Goal: Task Accomplishment & Management: Manage account settings

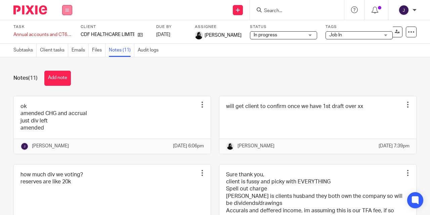
click at [64, 7] on button at bounding box center [67, 10] width 10 height 10
click at [66, 30] on link "Work" at bounding box center [64, 31] width 12 height 5
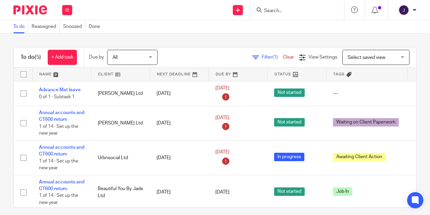
scroll to position [43, 0]
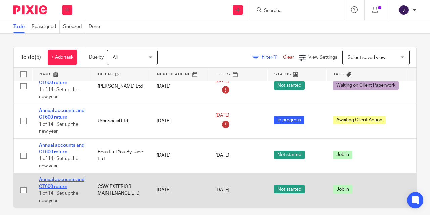
click at [55, 178] on link "Annual accounts and CT600 return" at bounding box center [61, 182] width 45 height 11
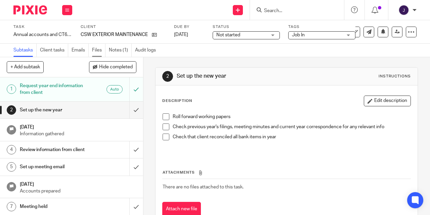
click at [100, 52] on link "Files" at bounding box center [98, 50] width 13 height 13
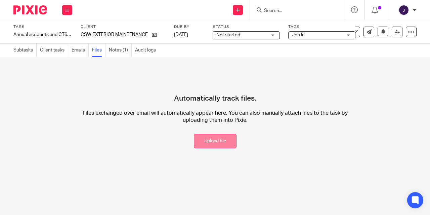
click at [212, 139] on button "Upload file" at bounding box center [215, 141] width 43 height 14
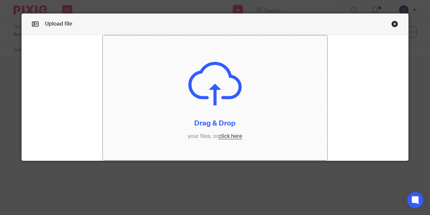
click at [229, 137] on input "file" at bounding box center [215, 97] width 225 height 125
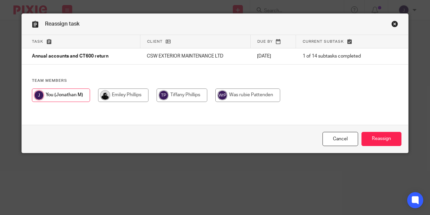
click at [123, 95] on input "radio" at bounding box center [123, 94] width 50 height 13
radio input "true"
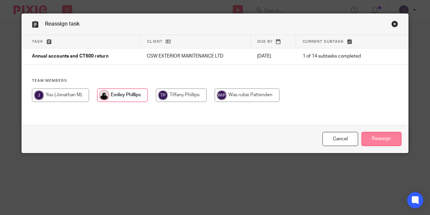
click at [371, 135] on input "Reassign" at bounding box center [381, 139] width 40 height 14
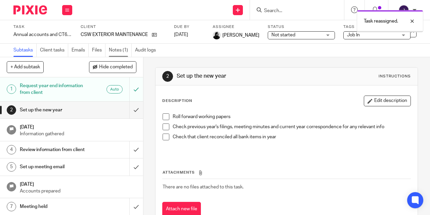
click at [120, 50] on link "Notes (1)" at bounding box center [120, 50] width 23 height 13
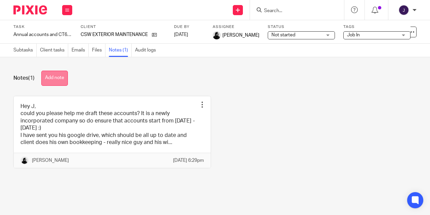
click at [53, 79] on button "Add note" at bounding box center [54, 78] width 27 height 15
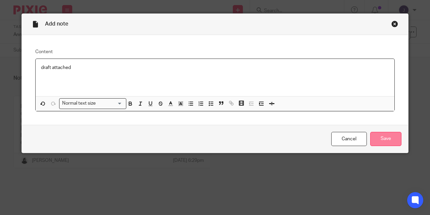
click at [377, 139] on input "Save" at bounding box center [385, 139] width 31 height 14
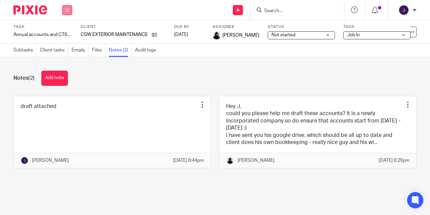
click at [64, 9] on button at bounding box center [67, 10] width 10 height 10
click at [63, 36] on li "Work" at bounding box center [67, 32] width 18 height 10
click at [68, 30] on link "Work" at bounding box center [64, 31] width 12 height 5
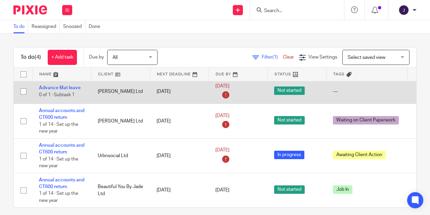
scroll to position [8, 0]
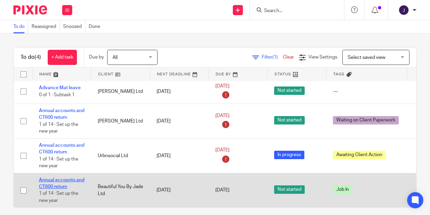
click at [47, 177] on link "Annual accounts and CT600 return" at bounding box center [61, 182] width 45 height 11
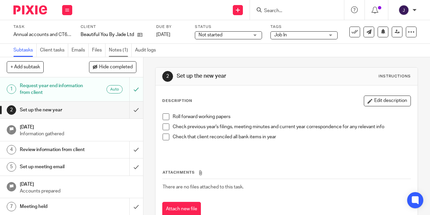
click at [114, 50] on link "Notes (1)" at bounding box center [120, 50] width 23 height 13
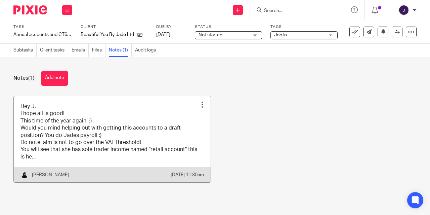
click at [52, 130] on link at bounding box center [112, 139] width 197 height 86
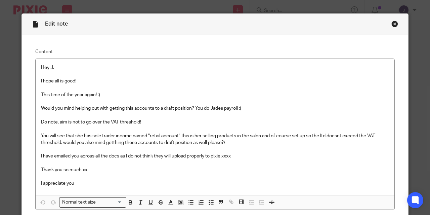
click at [392, 23] on div "Close this dialog window" at bounding box center [394, 23] width 7 height 7
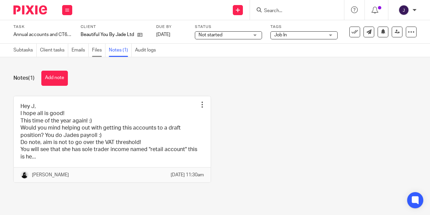
click at [98, 51] on link "Files" at bounding box center [98, 50] width 13 height 13
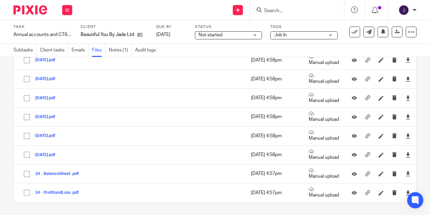
scroll to position [205, 0]
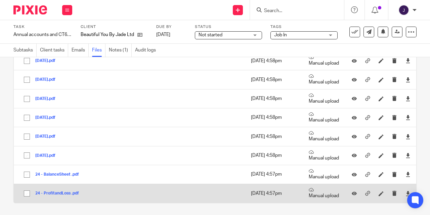
click at [64, 193] on button "24 - ProfitandLoss .pdf" at bounding box center [59, 193] width 49 height 5
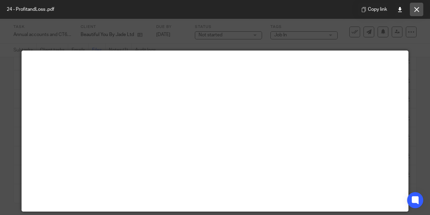
click at [418, 9] on icon at bounding box center [416, 9] width 5 height 5
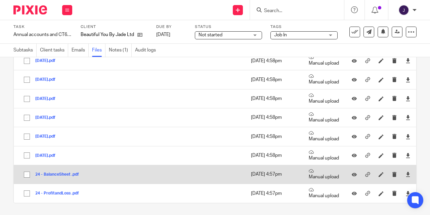
click at [59, 173] on button "24 - BalanceSheet .pdf" at bounding box center [59, 174] width 49 height 5
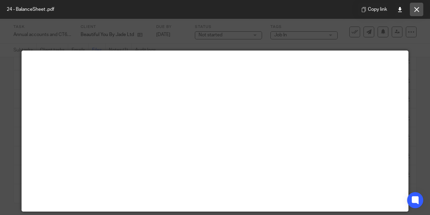
click at [416, 11] on icon at bounding box center [416, 9] width 5 height 5
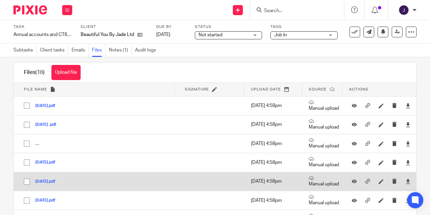
scroll to position [8, 0]
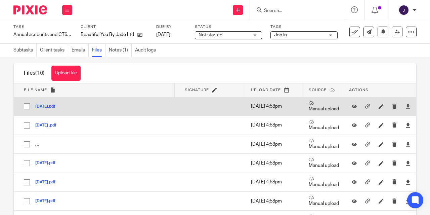
click at [43, 106] on button "Aug 25.pdf" at bounding box center [47, 106] width 25 height 5
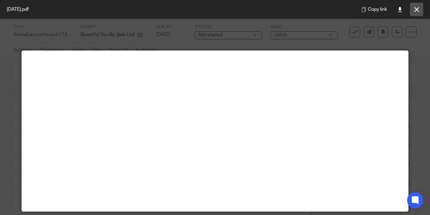
click at [417, 8] on icon at bounding box center [416, 9] width 5 height 5
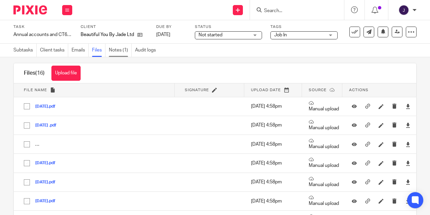
click at [122, 50] on link "Notes (1)" at bounding box center [120, 50] width 23 height 13
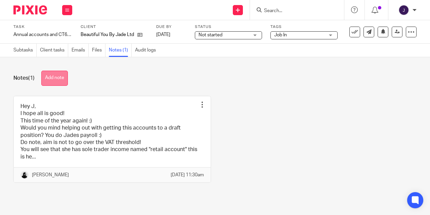
click at [53, 82] on button "Add note" at bounding box center [54, 78] width 27 height 15
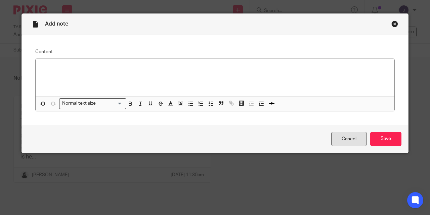
click at [346, 136] on link "Cancel" at bounding box center [349, 139] width 36 height 14
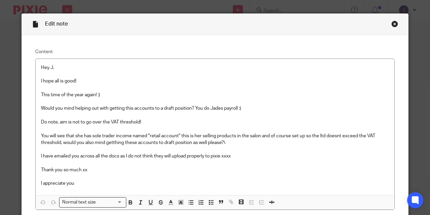
click at [391, 24] on div "Close this dialog window" at bounding box center [394, 23] width 7 height 7
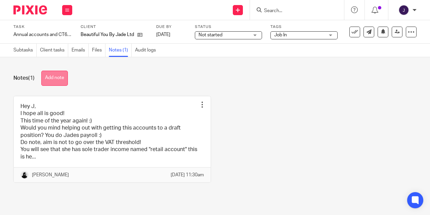
click at [64, 78] on button "Add note" at bounding box center [54, 78] width 27 height 15
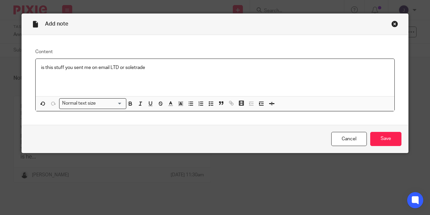
drag, startPoint x: 49, startPoint y: 77, endPoint x: 106, endPoint y: 67, distance: 57.6
click at [106, 67] on p "is this stuff you sent me on email LTD or soletrade" at bounding box center [215, 67] width 348 height 7
click at [110, 68] on p "is this stuff you sent me on email LTD or sole trade" at bounding box center [215, 67] width 348 height 7
click at [389, 137] on input "Save" at bounding box center [385, 139] width 31 height 14
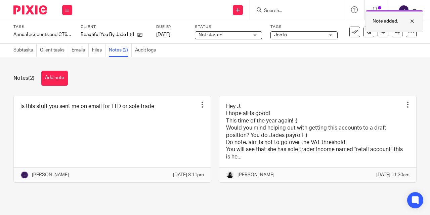
click at [393, 32] on div "Note added." at bounding box center [394, 21] width 58 height 22
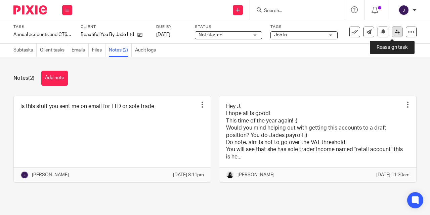
click at [395, 30] on icon at bounding box center [397, 31] width 5 height 5
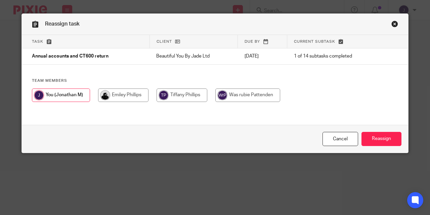
click at [115, 97] on input "radio" at bounding box center [123, 94] width 50 height 13
radio input "true"
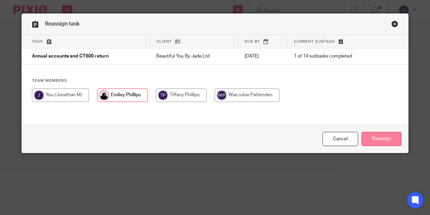
click at [379, 139] on input "Reassign" at bounding box center [381, 139] width 40 height 14
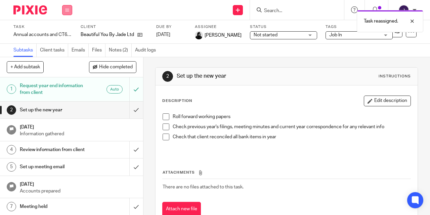
click at [69, 11] on icon at bounding box center [67, 10] width 4 height 4
click at [67, 33] on link "Work" at bounding box center [64, 31] width 12 height 5
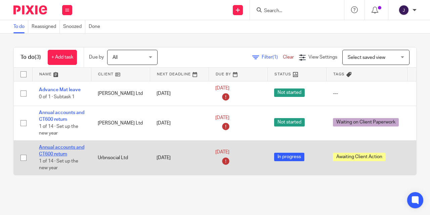
click at [50, 147] on link "Annual accounts and CT600 return" at bounding box center [61, 150] width 45 height 11
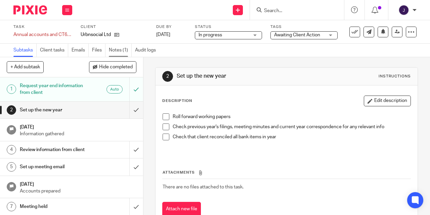
click at [115, 51] on link "Notes (1)" at bounding box center [120, 50] width 23 height 13
